Goal: Subscribe to service/newsletter

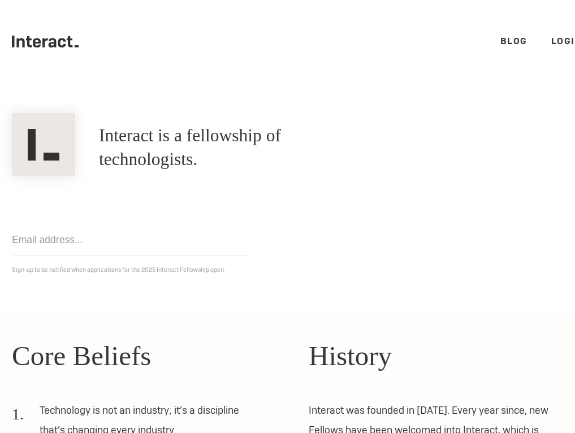
click at [206, 225] on body ".cls-1{fill:#33312f;} interact-brand-logotype-black .cls-1{fill:#33312f;} inter…" at bounding box center [287, 216] width 575 height 433
click at [192, 237] on input "email" at bounding box center [130, 240] width 237 height 32
type input "[PERSON_NAME][EMAIL_ADDRESS][DOMAIN_NAME]"
click input "Get notified" at bounding box center [0, 0] width 0 height 0
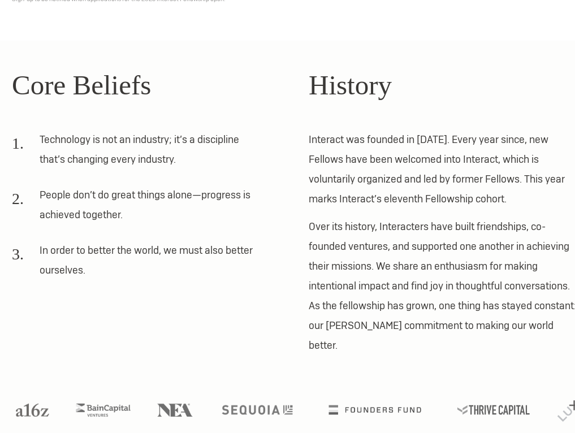
scroll to position [271, 19]
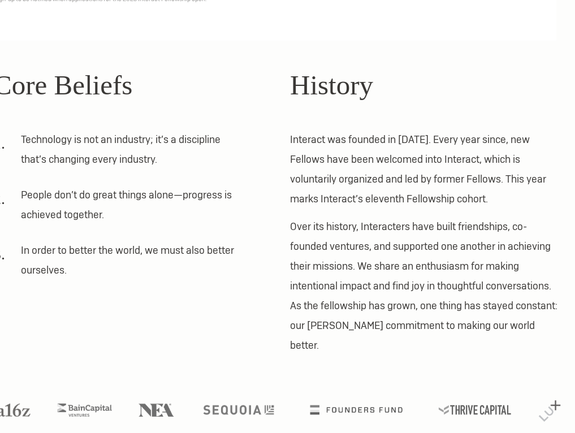
click at [508, 160] on p "Interact was founded in [DATE]. Every year since, new Fellows have been welcome…" at bounding box center [426, 168] width 273 height 79
click at [508, 161] on p "Interact was founded in [DATE]. Every year since, new Fellows have been welcome…" at bounding box center [426, 168] width 273 height 79
click at [493, 182] on p "Interact was founded in [DATE]. Every year since, new Fellows have been welcome…" at bounding box center [426, 168] width 273 height 79
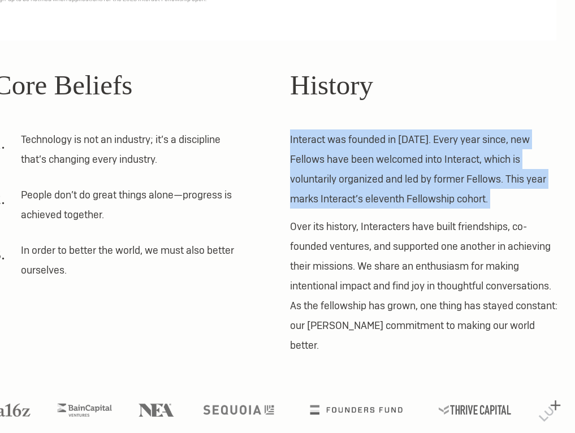
click at [493, 182] on p "Interact was founded in [DATE]. Every year since, new Fellows have been welcome…" at bounding box center [426, 168] width 273 height 79
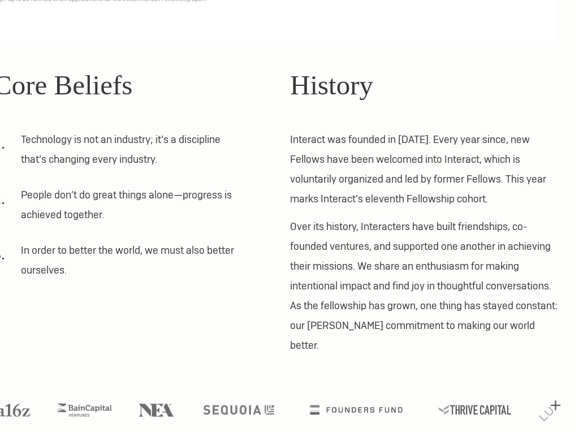
click at [367, 323] on p "Over its history, Interacters have built friendships, co-founded ventures, and …" at bounding box center [426, 285] width 273 height 138
click at [560, 381] on div at bounding box center [277, 392] width 593 height 74
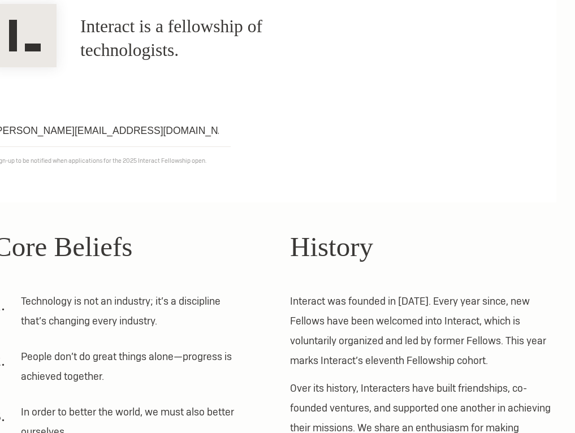
scroll to position [0, 19]
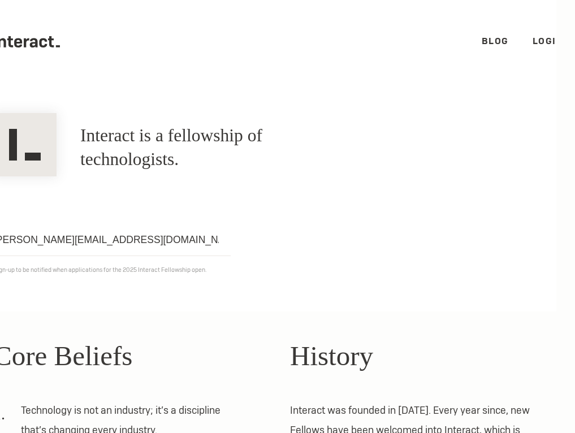
click at [493, 41] on link "Blog" at bounding box center [494, 41] width 27 height 12
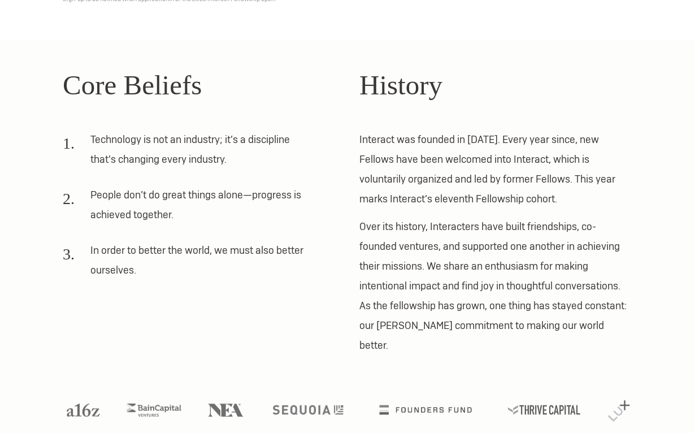
scroll to position [0, 0]
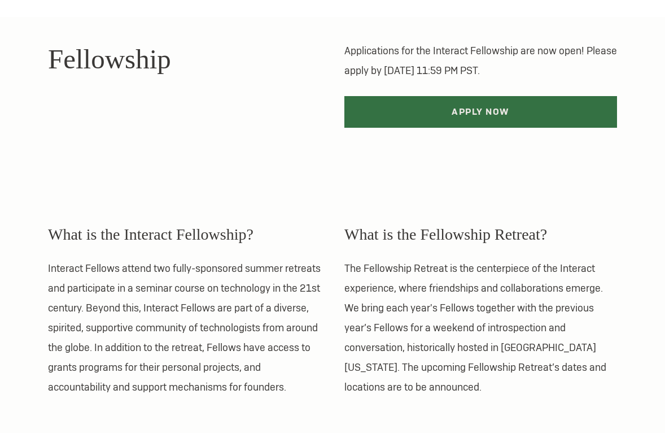
scroll to position [220, 0]
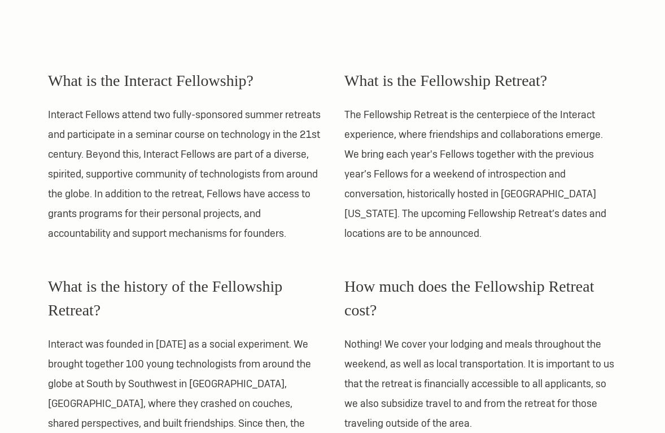
click at [530, 186] on p "The Fellowship Retreat is the centerpiece of the Interact experience, where fri…" at bounding box center [481, 174] width 273 height 138
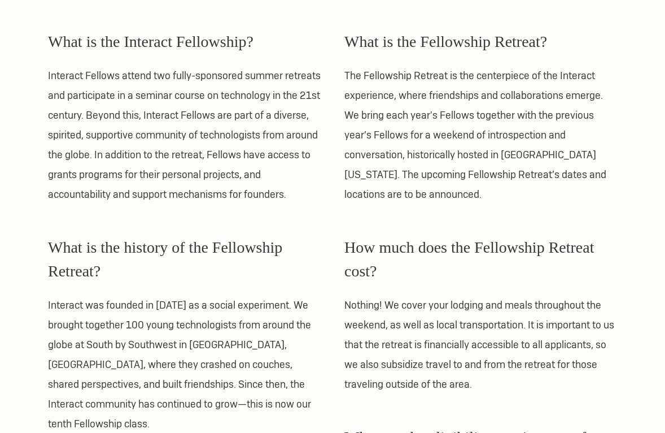
scroll to position [262, 0]
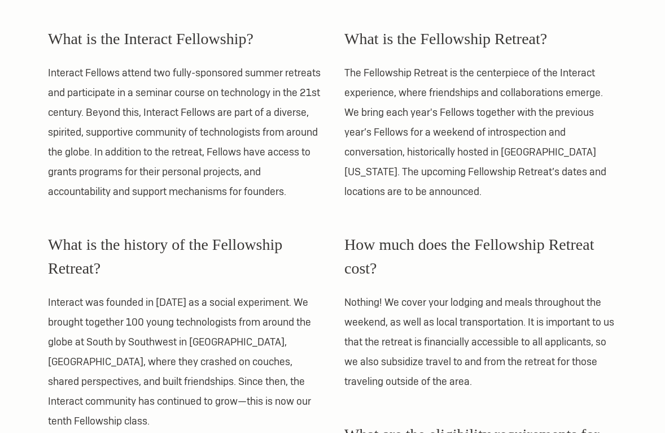
click at [234, 311] on p "Interact was founded in [DATE] as a social experiment. We brought together 100 …" at bounding box center [184, 361] width 273 height 138
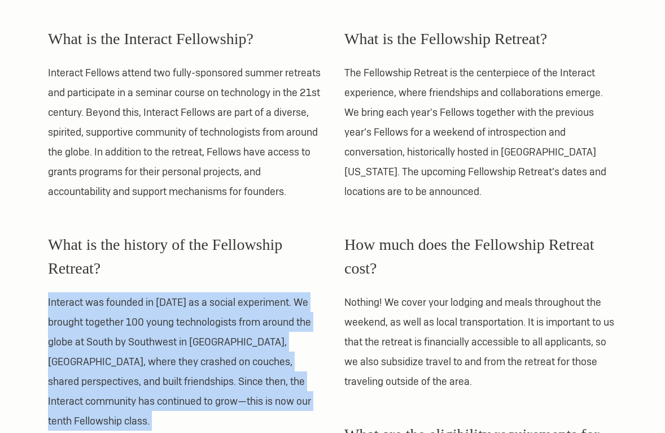
click at [234, 311] on p "Interact was founded in 2012 as a social experiment. We brought together 100 yo…" at bounding box center [184, 361] width 273 height 138
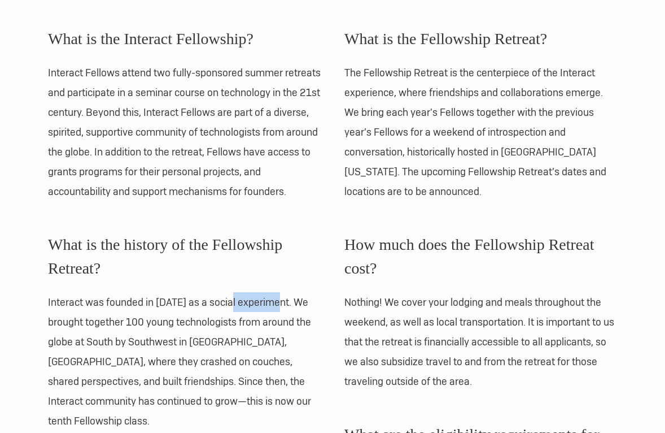
click at [234, 311] on p "Interact was founded in 2012 as a social experiment. We brought together 100 yo…" at bounding box center [184, 361] width 273 height 138
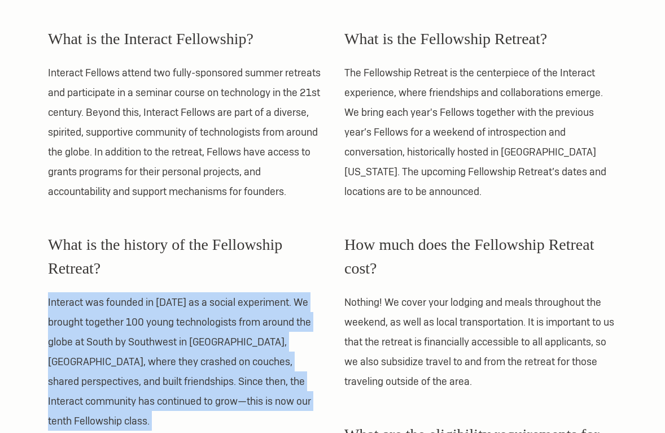
click at [234, 311] on p "Interact was founded in 2012 as a social experiment. We brought together 100 yo…" at bounding box center [184, 361] width 273 height 138
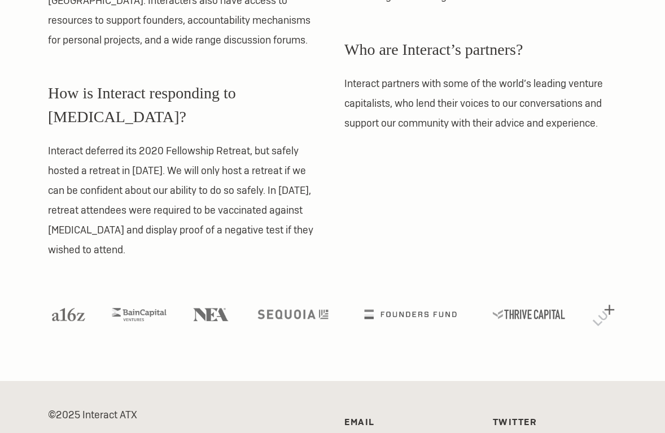
scroll to position [1045, 0]
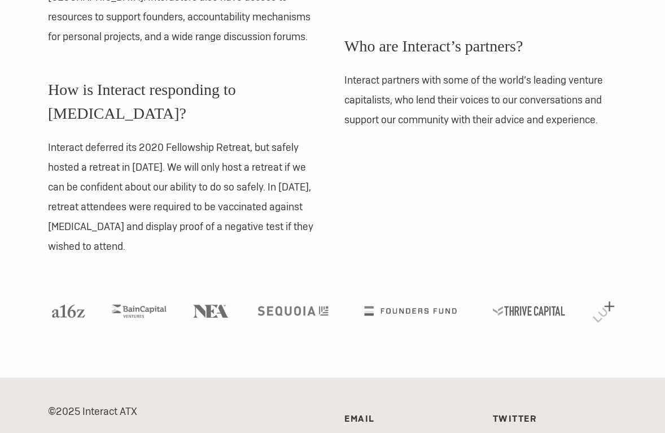
click at [522, 412] on link "Twitter" at bounding box center [515, 418] width 45 height 12
